Goal: Information Seeking & Learning: Learn about a topic

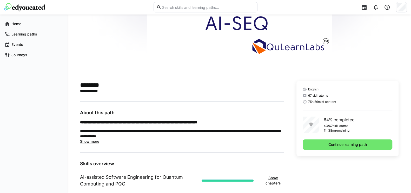
scroll to position [62, 0]
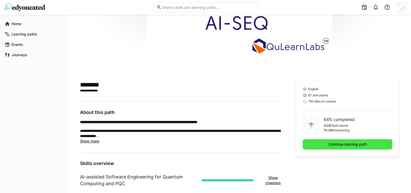
click at [364, 142] on span "Continue learning path" at bounding box center [347, 144] width 40 height 5
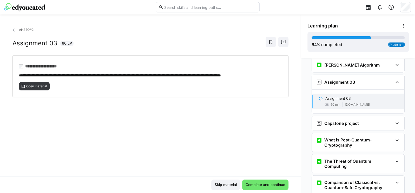
scroll to position [787, 0]
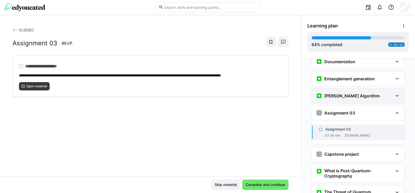
click at [352, 93] on h3 "[PERSON_NAME] Algorithm" at bounding box center [351, 95] width 55 height 5
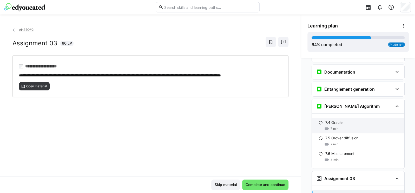
scroll to position [755, 0]
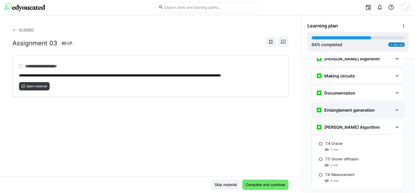
click at [345, 108] on h3 "Entanglement generation" at bounding box center [349, 110] width 50 height 5
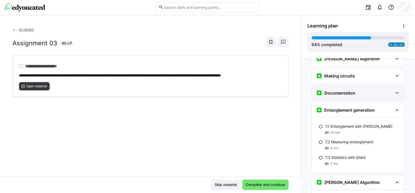
click at [342, 86] on div "Documentation" at bounding box center [357, 93] width 92 height 15
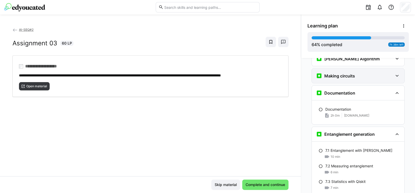
click at [345, 69] on div "Making circuits" at bounding box center [357, 76] width 92 height 15
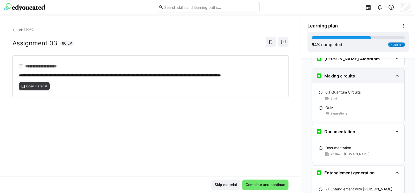
scroll to position [693, 0]
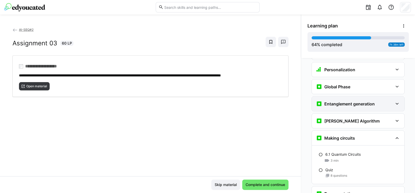
click at [343, 101] on h3 "Entanglement generation" at bounding box center [349, 103] width 50 height 5
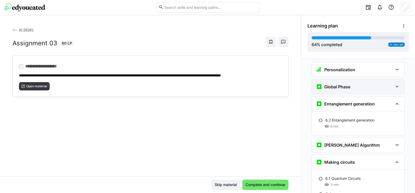
click at [340, 84] on div "Global Phase" at bounding box center [333, 87] width 34 height 6
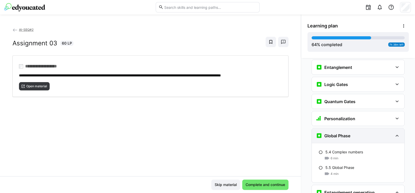
scroll to position [631, 0]
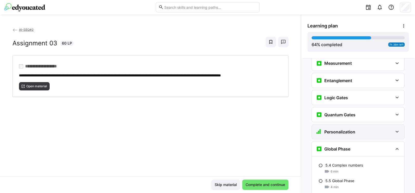
click at [345, 129] on div "Personalization" at bounding box center [335, 132] width 39 height 6
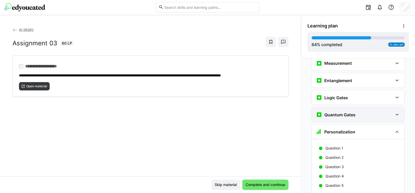
click at [342, 112] on h3 "Quantum Gates" at bounding box center [339, 114] width 31 height 5
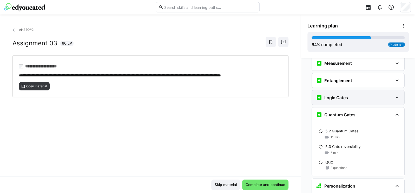
click at [336, 95] on h3 "Logic Gates" at bounding box center [336, 97] width 24 height 5
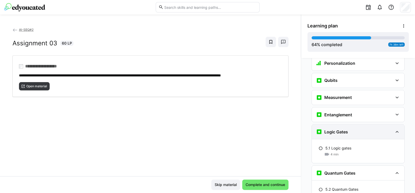
scroll to position [568, 0]
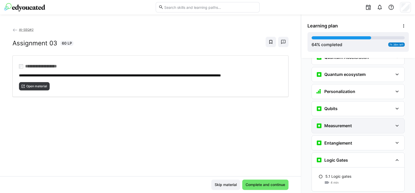
click at [341, 123] on h3 "Measurement" at bounding box center [338, 125] width 28 height 5
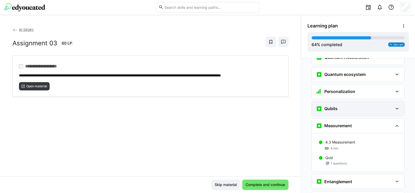
click at [340, 106] on div "Qubits" at bounding box center [354, 109] width 77 height 6
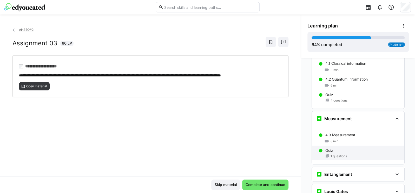
scroll to position [631, 0]
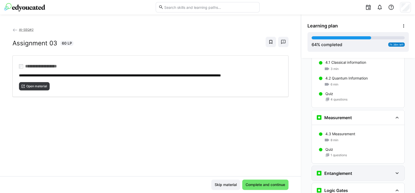
click at [348, 166] on div "Entanglement" at bounding box center [357, 173] width 92 height 15
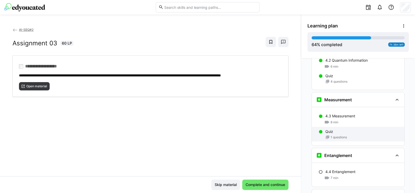
scroll to position [662, 0]
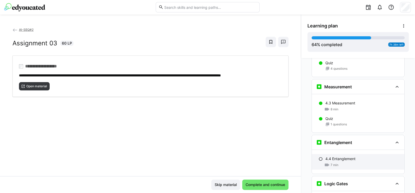
click at [340, 156] on p "4.4 Entanglement" at bounding box center [340, 158] width 30 height 5
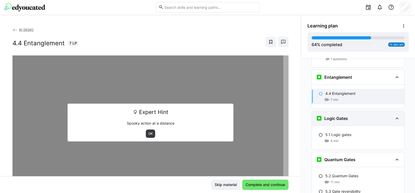
scroll to position [665, 0]
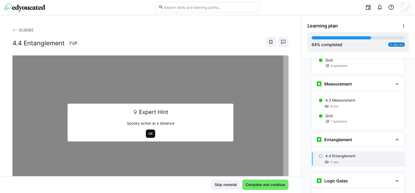
click at [150, 133] on span "OK" at bounding box center [150, 134] width 5 height 4
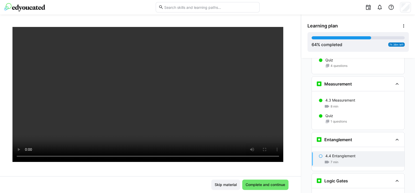
scroll to position [62, 0]
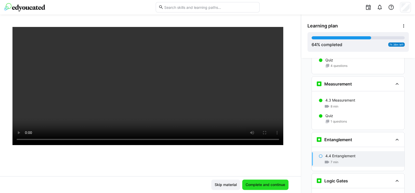
click at [267, 186] on span "Complete and continue" at bounding box center [265, 184] width 41 height 5
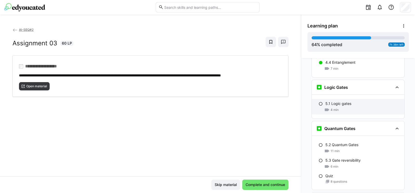
scroll to position [696, 0]
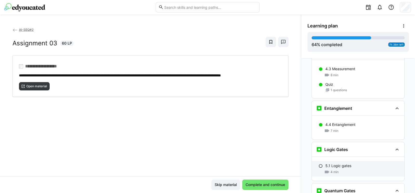
click at [351, 169] on div "4 min" at bounding box center [362, 171] width 75 height 5
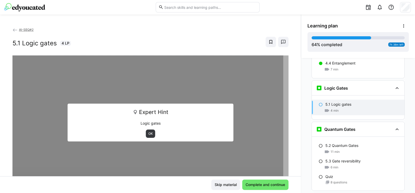
scroll to position [768, 0]
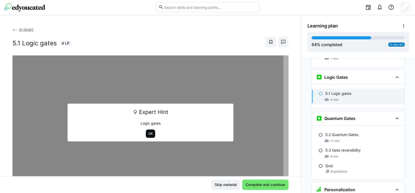
click at [148, 132] on span "OK" at bounding box center [150, 134] width 5 height 4
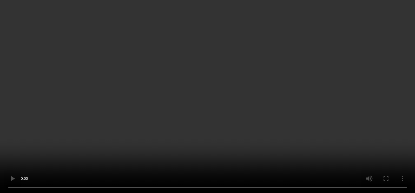
scroll to position [57, 0]
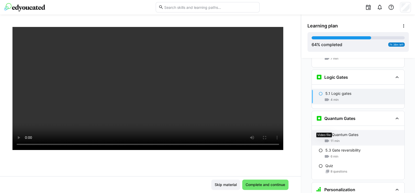
click at [325, 139] on eds-icon at bounding box center [326, 141] width 5 height 5
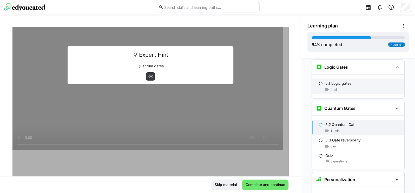
click at [333, 88] on span "4 min" at bounding box center [334, 90] width 8 height 4
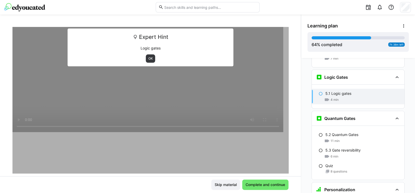
scroll to position [89, 0]
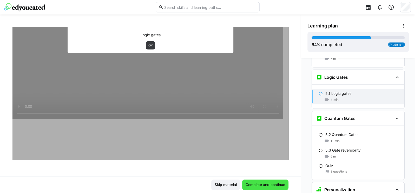
click at [254, 181] on span "Complete and continue" at bounding box center [265, 185] width 46 height 10
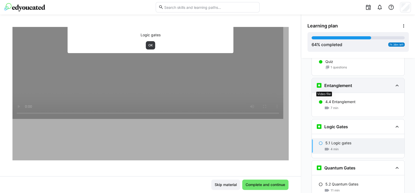
scroll to position [706, 0]
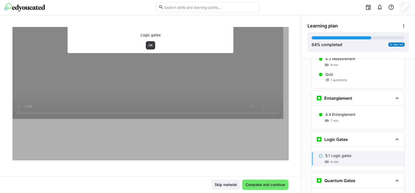
click at [340, 160] on div "4 min" at bounding box center [362, 162] width 75 height 5
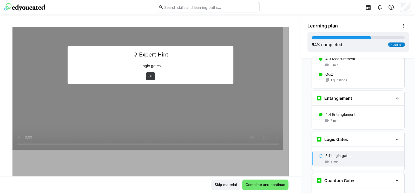
scroll to position [26, 0]
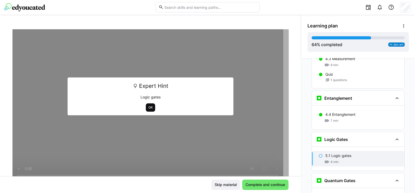
click at [146, 108] on span "OK" at bounding box center [151, 108] width 10 height 8
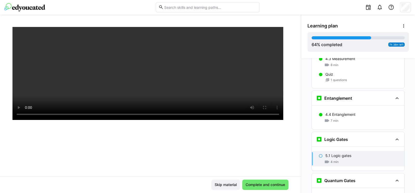
scroll to position [89, 0]
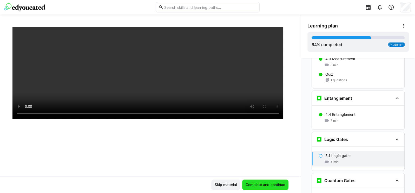
click at [262, 183] on span "Complete and continue" at bounding box center [265, 184] width 41 height 5
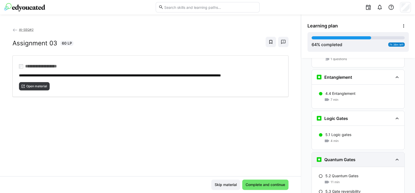
scroll to position [758, 0]
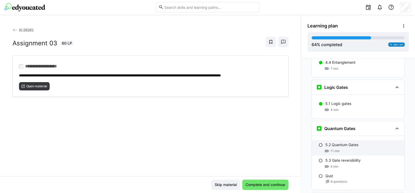
click at [341, 149] on div "11 min" at bounding box center [362, 151] width 75 height 5
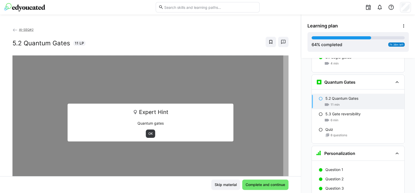
scroll to position [810, 0]
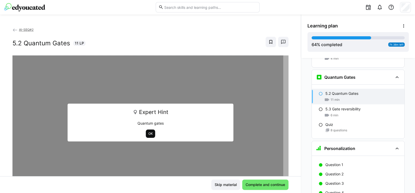
click at [148, 133] on span "OK" at bounding box center [150, 134] width 5 height 4
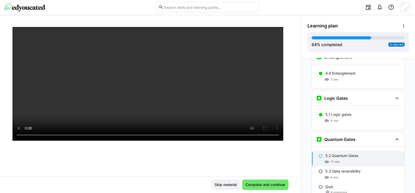
scroll to position [89, 0]
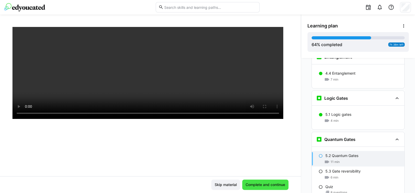
click at [254, 184] on span "Complete and continue" at bounding box center [265, 184] width 41 height 5
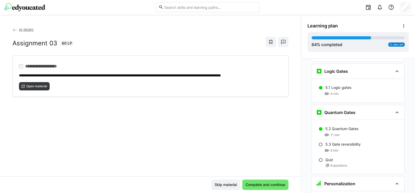
scroll to position [790, 0]
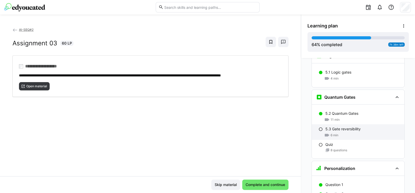
click at [334, 133] on span "6 min" at bounding box center [334, 135] width 8 height 4
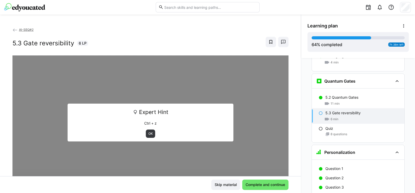
scroll to position [810, 0]
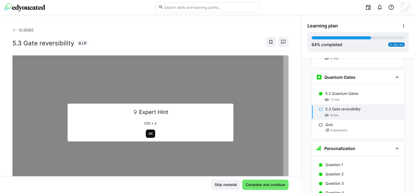
click at [148, 133] on span "OK" at bounding box center [150, 134] width 5 height 4
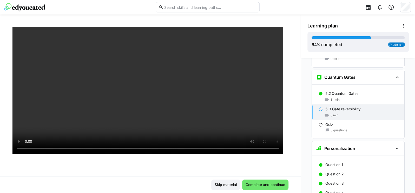
scroll to position [89, 0]
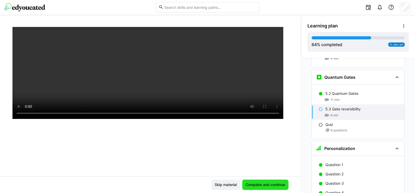
click at [261, 185] on span "Complete and continue" at bounding box center [265, 184] width 41 height 5
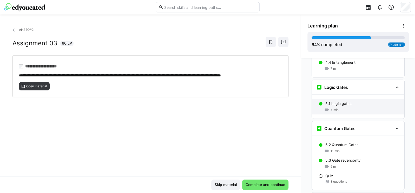
scroll to position [790, 0]
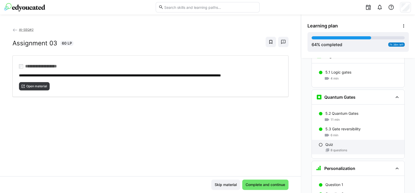
click at [336, 148] on span "8 questions" at bounding box center [338, 150] width 17 height 4
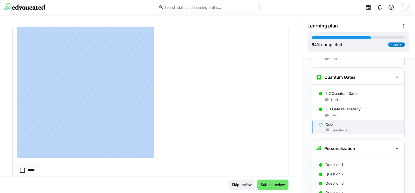
scroll to position [0, 0]
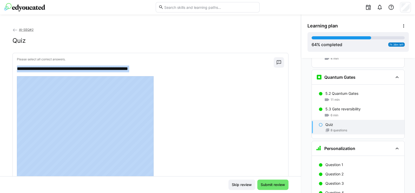
drag, startPoint x: 14, startPoint y: 67, endPoint x: 171, endPoint y: 106, distance: 162.1
click at [168, 111] on div "**********" at bounding box center [150, 185] width 275 height 264
click at [189, 80] on div at bounding box center [150, 163] width 267 height 175
drag, startPoint x: 17, startPoint y: 68, endPoint x: 195, endPoint y: 75, distance: 178.2
click at [195, 75] on div "**********" at bounding box center [150, 185] width 275 height 264
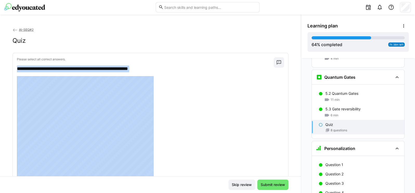
copy div "**********"
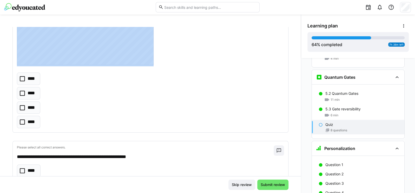
scroll to position [187, 0]
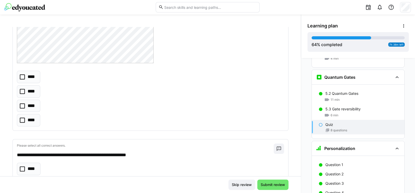
click at [52, 120] on div "**** **** **** ****" at bounding box center [150, 99] width 267 height 56
drag, startPoint x: 51, startPoint y: 120, endPoint x: 21, endPoint y: 76, distance: 53.1
click at [21, 76] on div "**** **** **** ****" at bounding box center [150, 99] width 267 height 56
drag, startPoint x: 15, startPoint y: 77, endPoint x: 72, endPoint y: 128, distance: 76.3
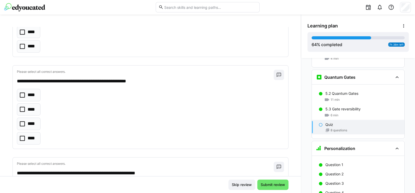
scroll to position [280, 0]
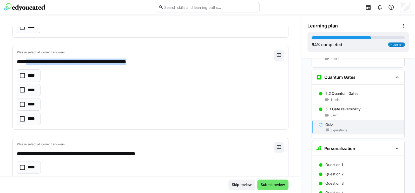
drag, startPoint x: 27, startPoint y: 62, endPoint x: 169, endPoint y: 58, distance: 141.8
click at [169, 59] on p "**********" at bounding box center [143, 62] width 252 height 7
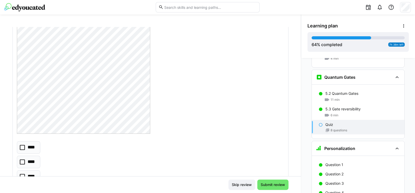
scroll to position [1531, 0]
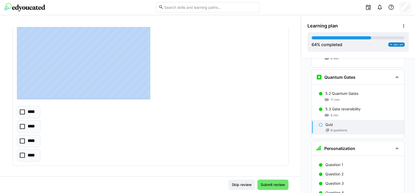
click at [47, 80] on div "**********" at bounding box center [150, 56] width 275 height 220
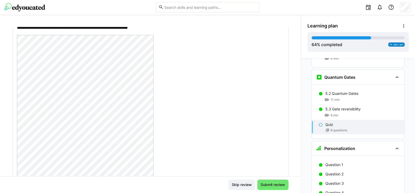
scroll to position [0, 0]
